Goal: Find specific page/section

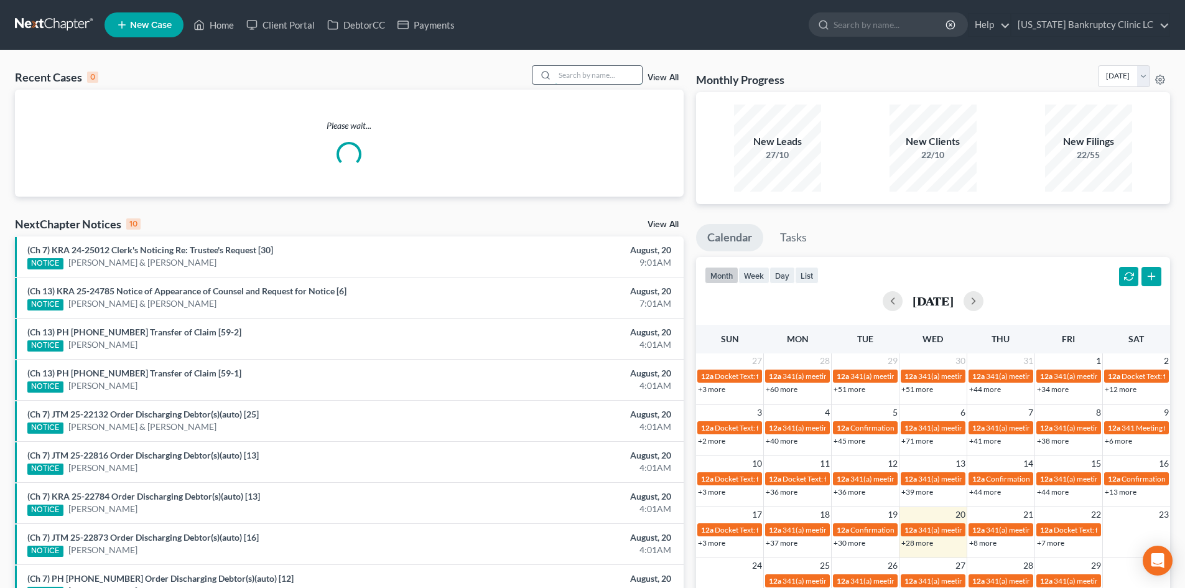
click at [606, 78] on input "search" at bounding box center [598, 75] width 87 height 18
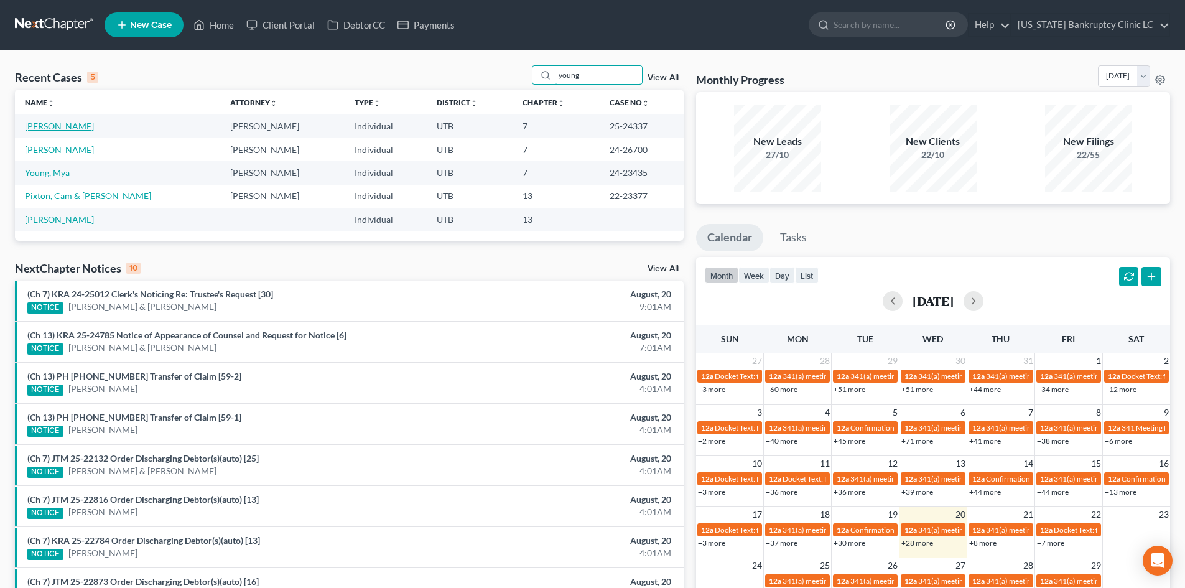
type input "young"
click at [51, 129] on link "[PERSON_NAME]" at bounding box center [59, 126] width 69 height 11
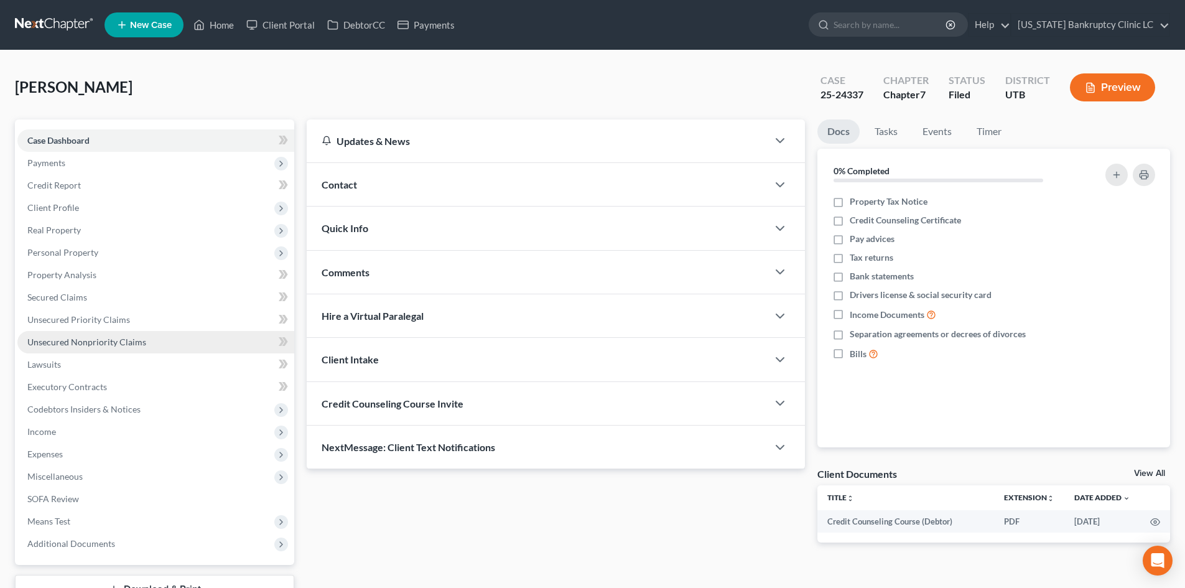
click at [121, 341] on span "Unsecured Nonpriority Claims" at bounding box center [86, 341] width 119 height 11
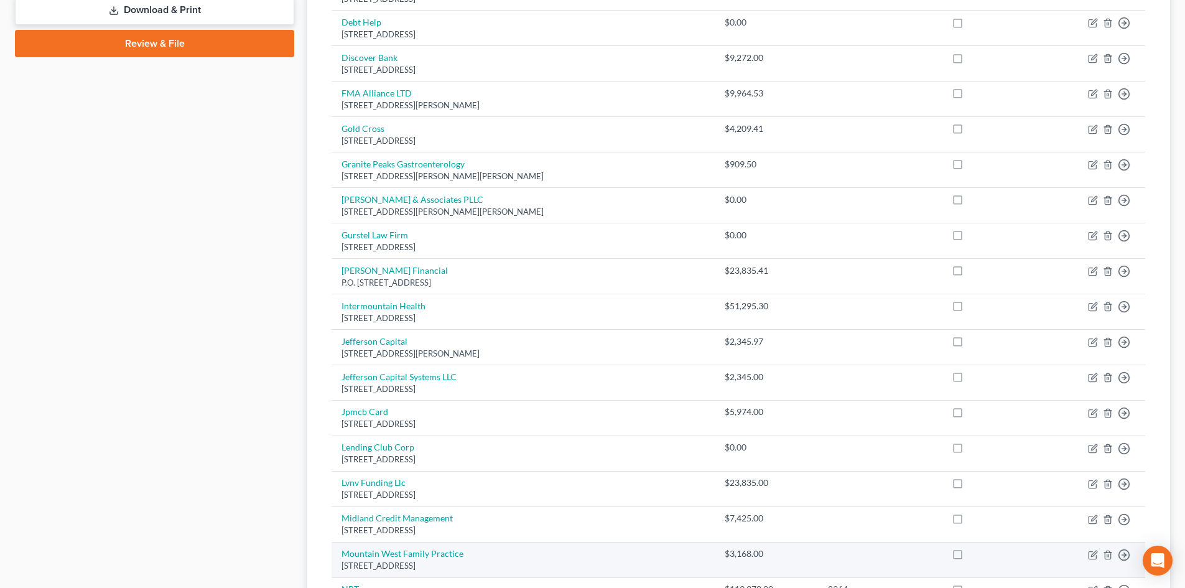
scroll to position [684, 0]
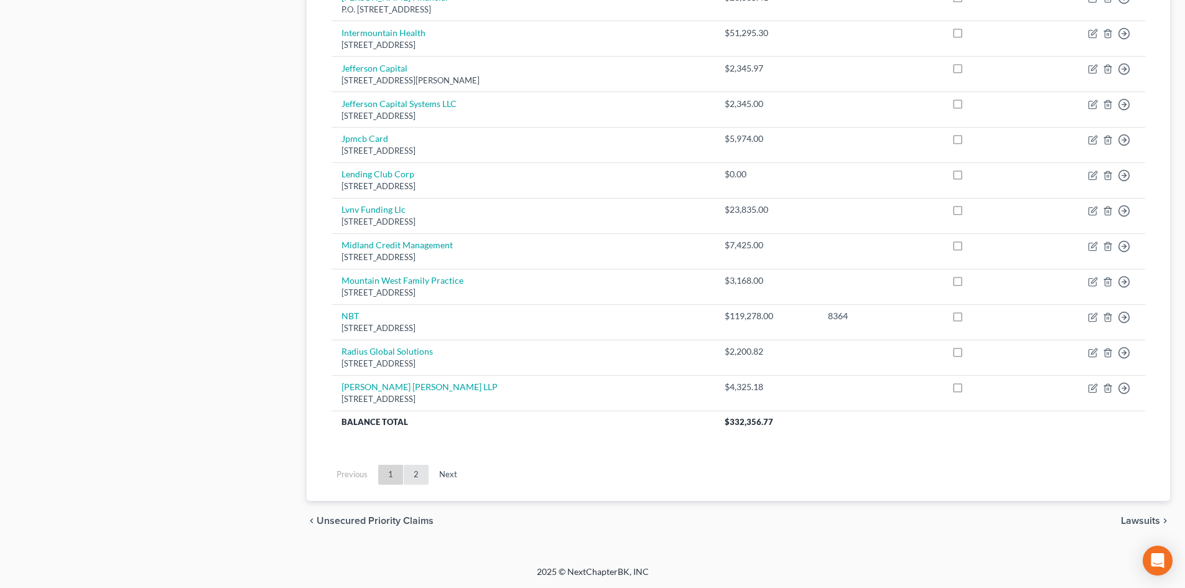
click at [410, 469] on link "2" at bounding box center [416, 474] width 25 height 20
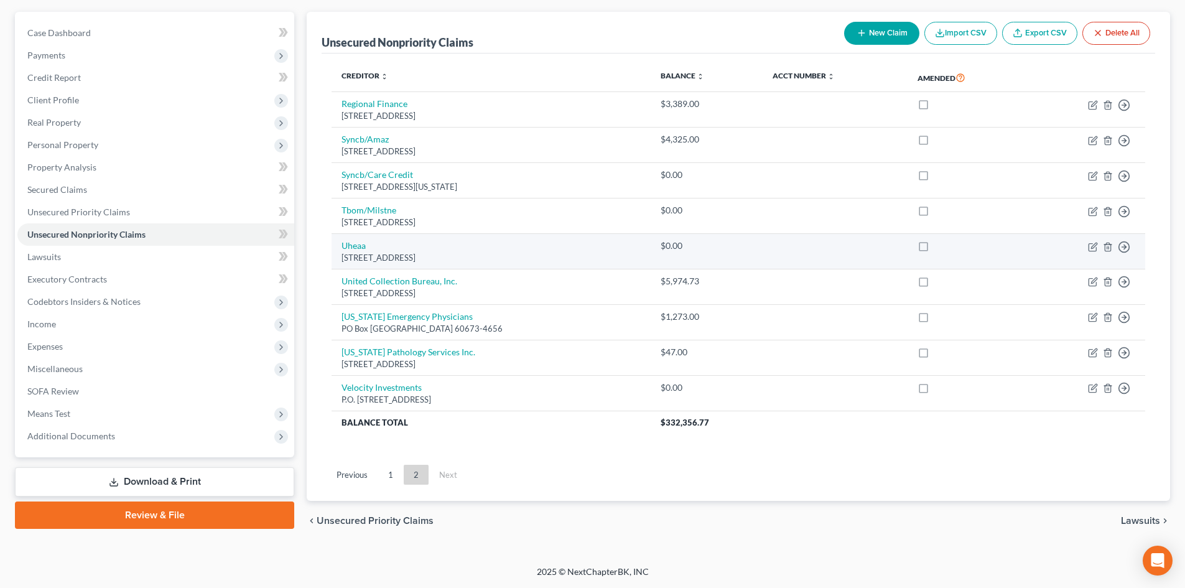
scroll to position [0, 0]
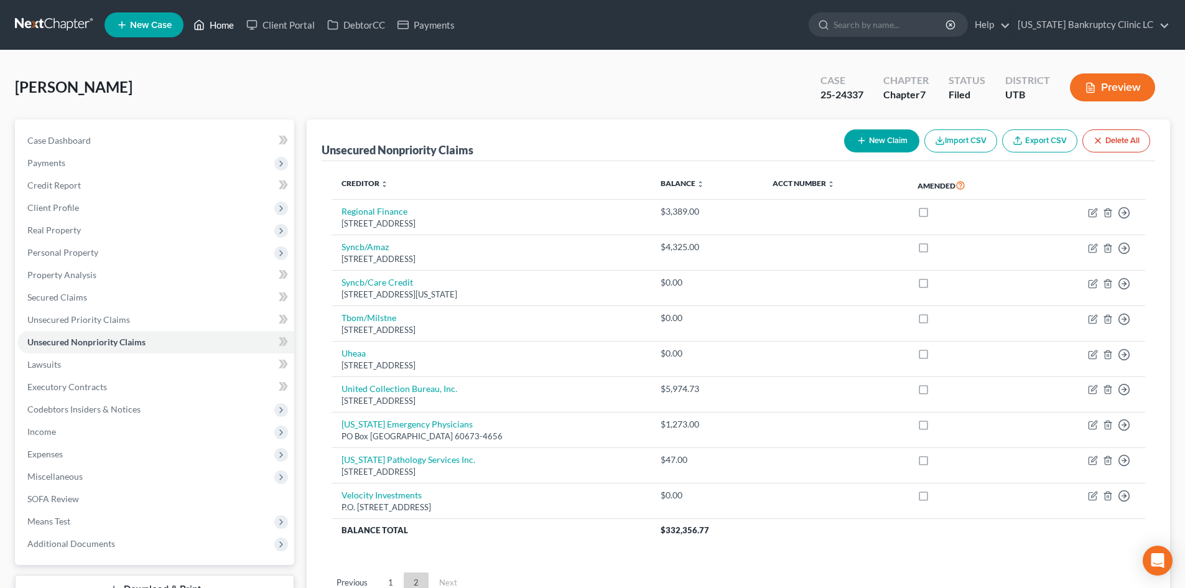
click at [213, 33] on link "Home" at bounding box center [213, 25] width 53 height 22
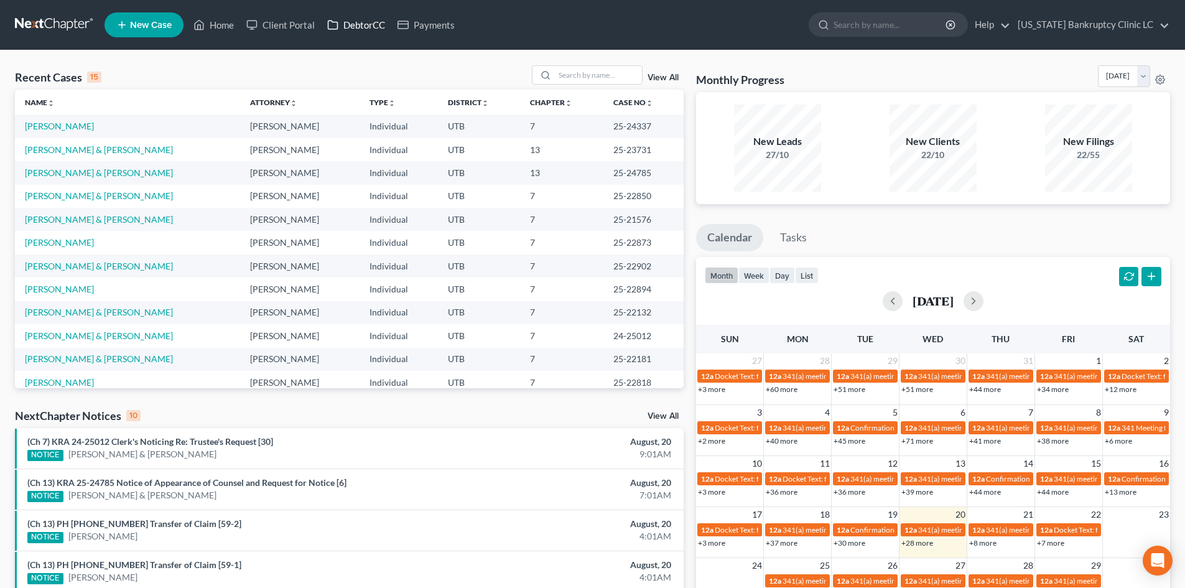
click at [357, 34] on link "DebtorCC" at bounding box center [356, 25] width 70 height 22
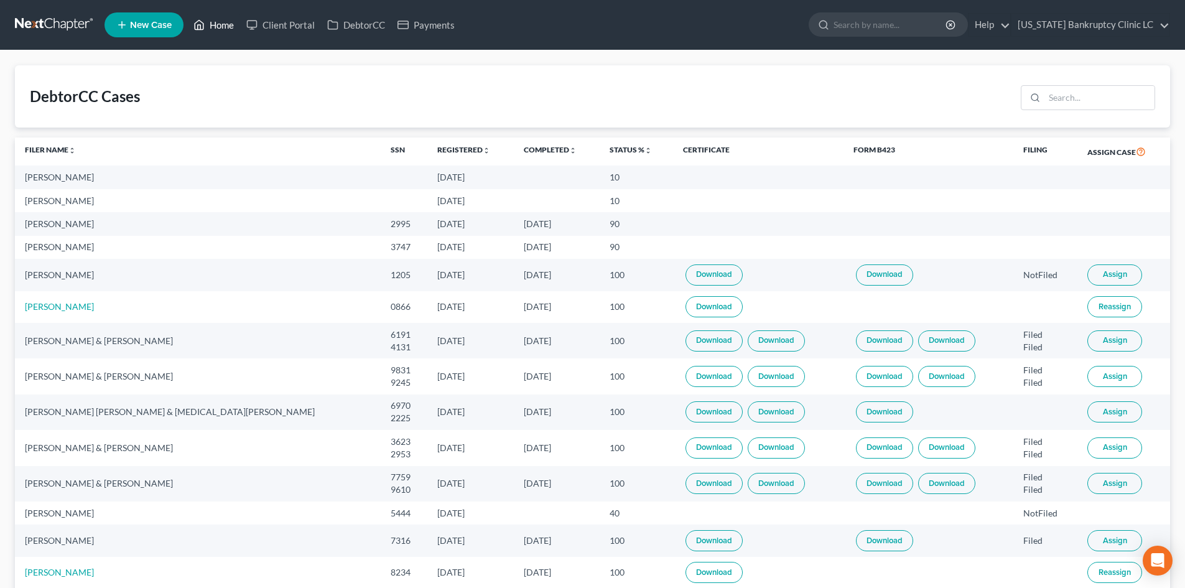
click at [204, 30] on icon at bounding box center [198, 24] width 11 height 15
